Goal: Information Seeking & Learning: Learn about a topic

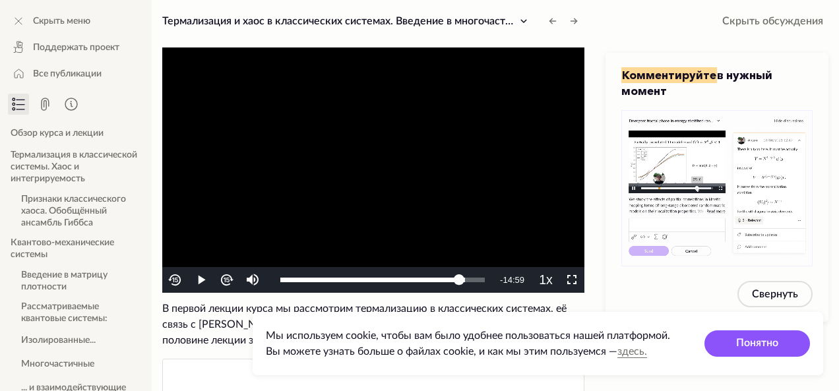
click at [437, 183] on video "To view this video please enable JavaScript, and consider upgrading to a web br…" at bounding box center [373, 169] width 422 height 245
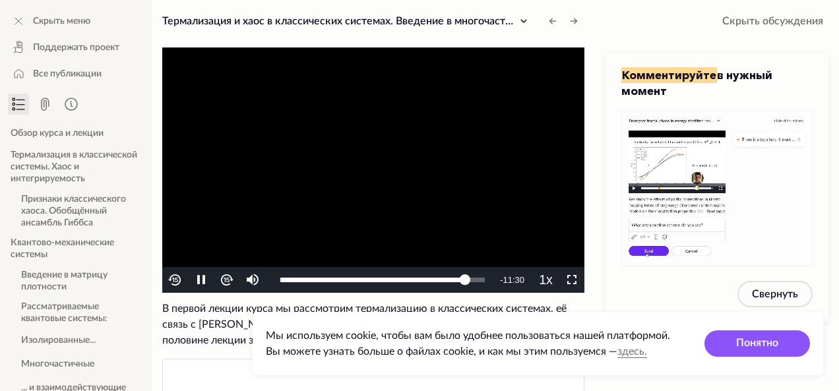
click at [437, 183] on video "To view this video please enable JavaScript, and consider upgrading to a web br…" at bounding box center [373, 169] width 422 height 245
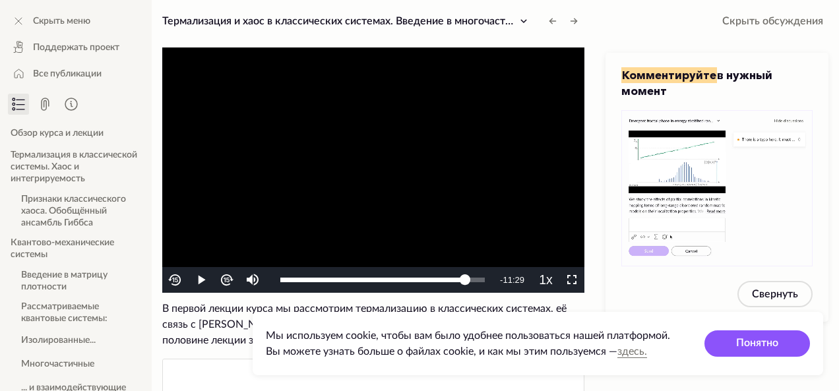
click at [388, 154] on video "To view this video please enable JavaScript, and consider upgrading to a web br…" at bounding box center [373, 169] width 422 height 245
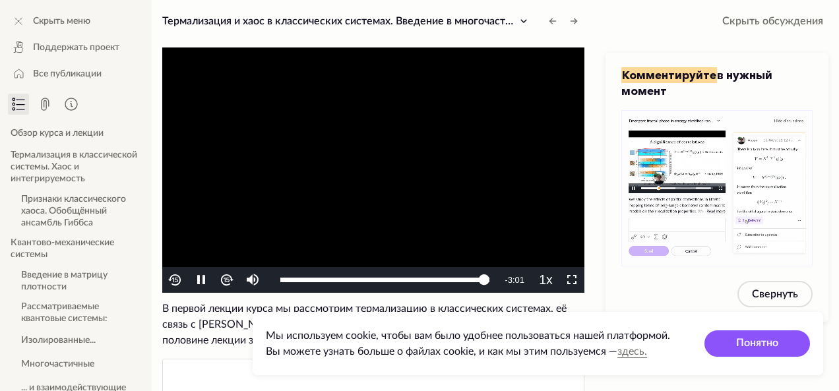
click at [388, 154] on video "To view this video please enable JavaScript, and consider upgrading to a web br…" at bounding box center [373, 169] width 422 height 245
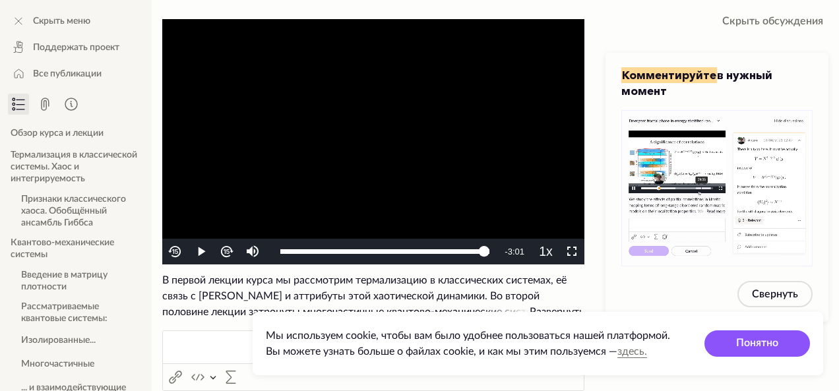
scroll to position [29, 0]
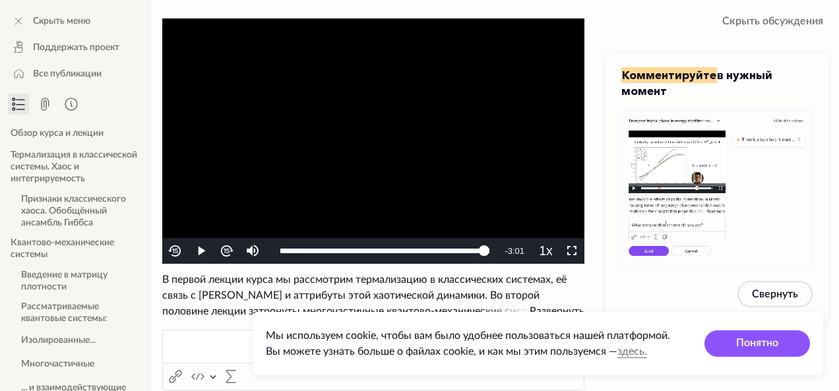
click at [320, 316] on app-cookie-warning "Мы используем cookie, чтобы вам было удобнее пользоваться нашей платформой. Вы …" at bounding box center [538, 343] width 570 height 63
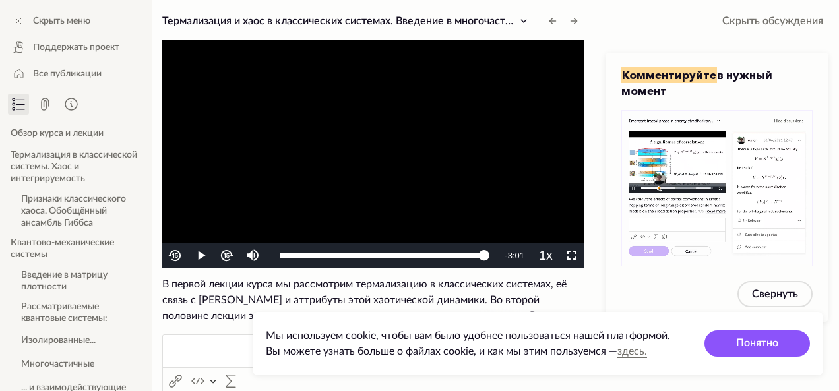
scroll to position [0, 0]
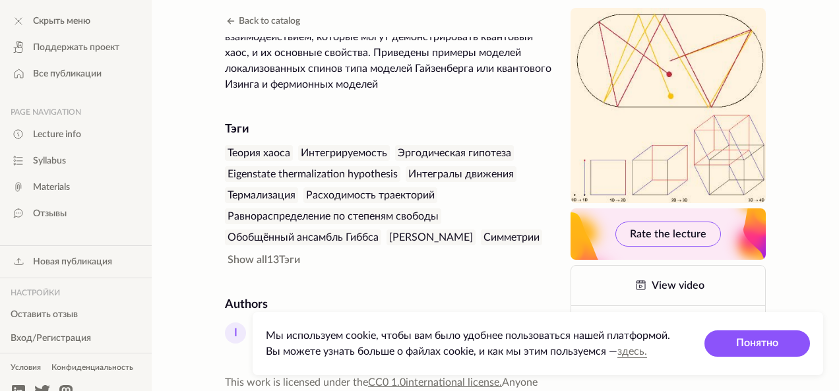
scroll to position [278, 0]
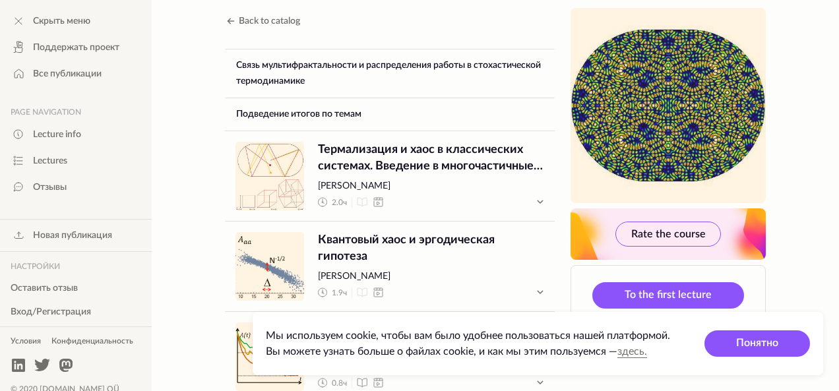
scroll to position [991, 0]
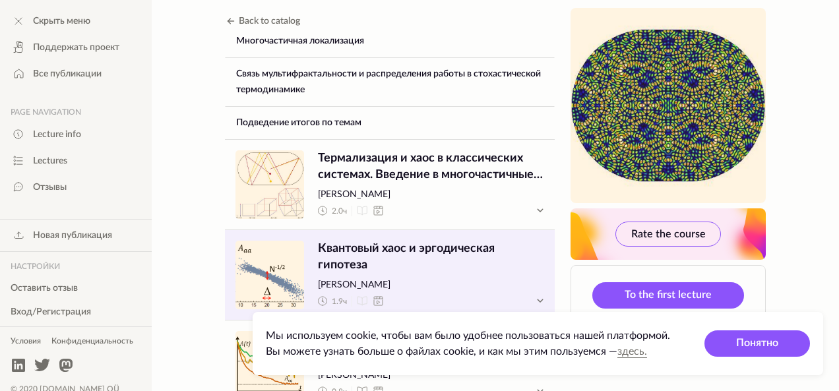
click at [373, 268] on span "Квантовый хаос и эргодическая гипотеза" at bounding box center [431, 257] width 226 height 33
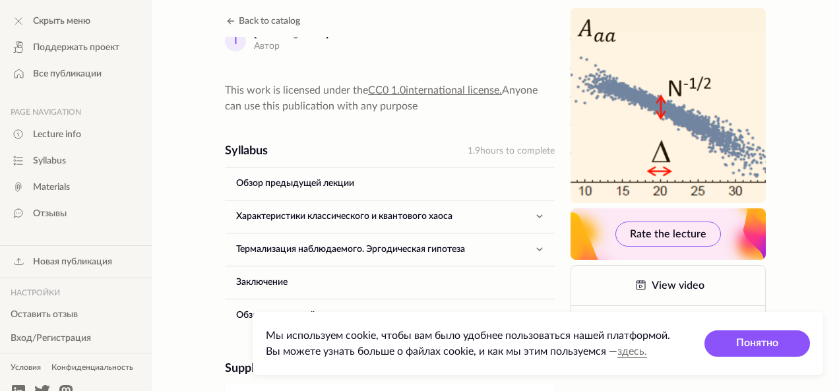
scroll to position [543, 0]
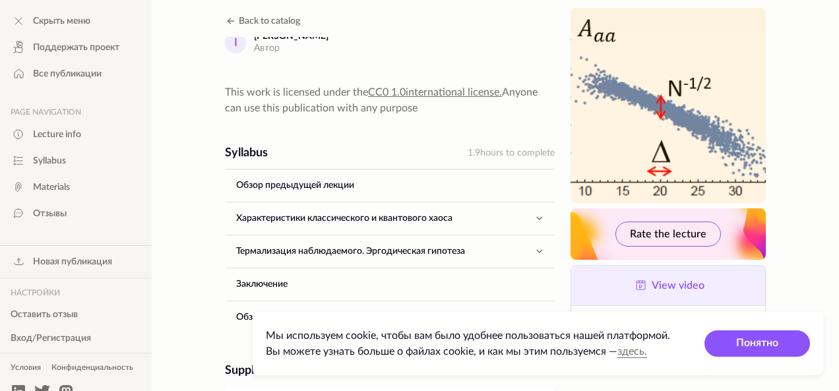
click at [673, 282] on span "View video" at bounding box center [677, 285] width 53 height 11
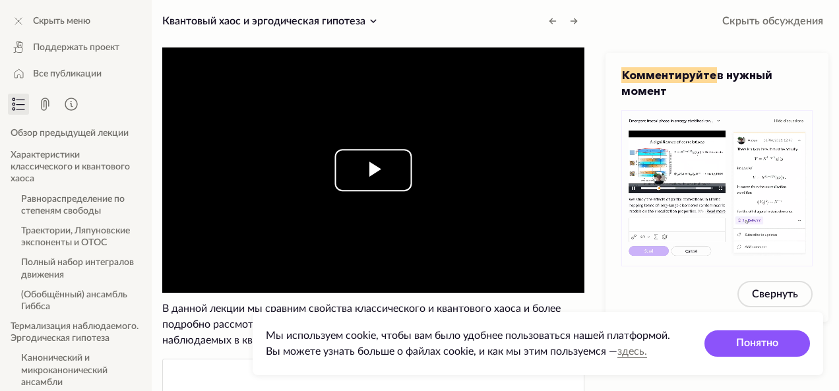
click at [373, 170] on span "Video Player" at bounding box center [373, 170] width 0 height 0
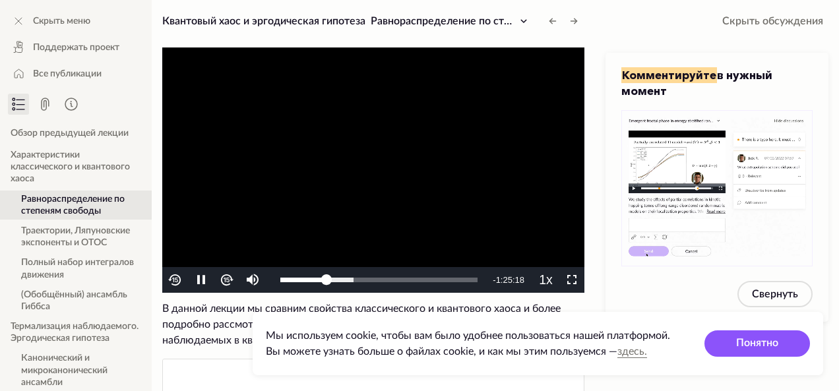
click at [464, 164] on video "To view this video please enable JavaScript, and consider upgrading to a web br…" at bounding box center [373, 169] width 422 height 245
